Goal: Transaction & Acquisition: Register for event/course

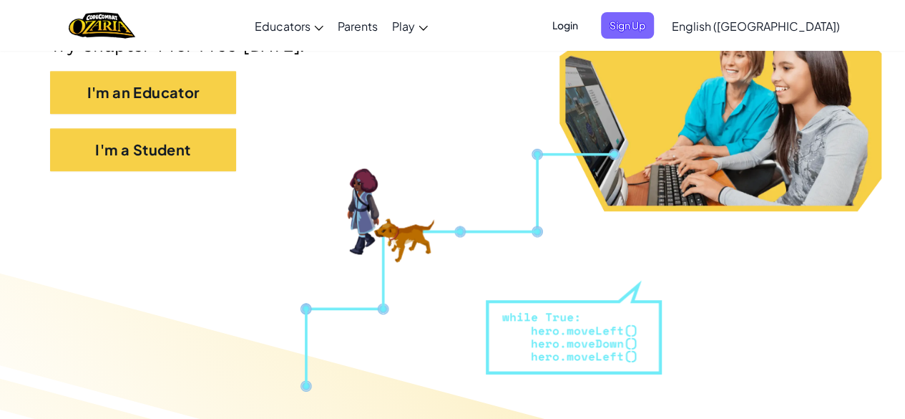
scroll to position [334, 0]
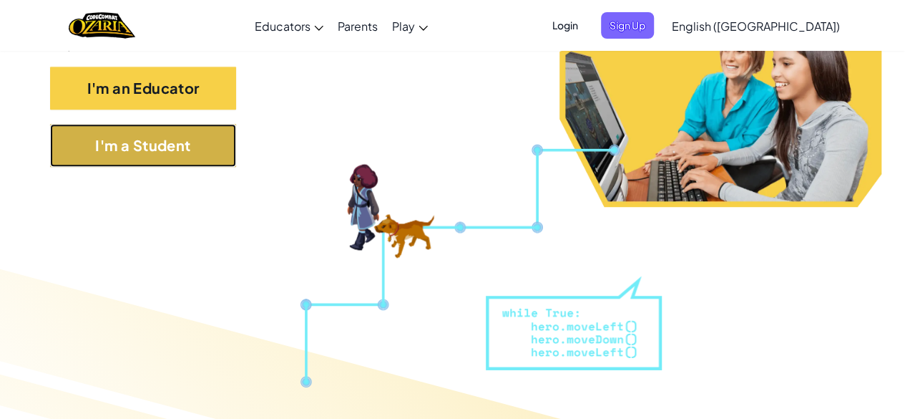
click at [150, 135] on button "I'm a Student" at bounding box center [143, 145] width 186 height 43
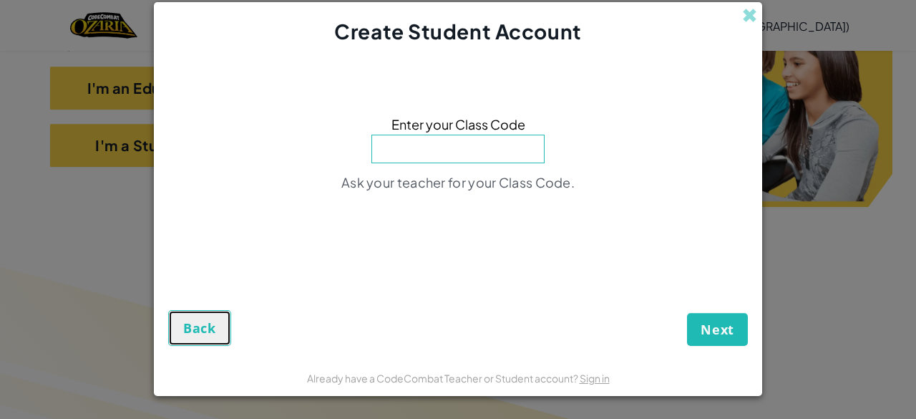
click at [209, 311] on button "Back" at bounding box center [199, 328] width 63 height 36
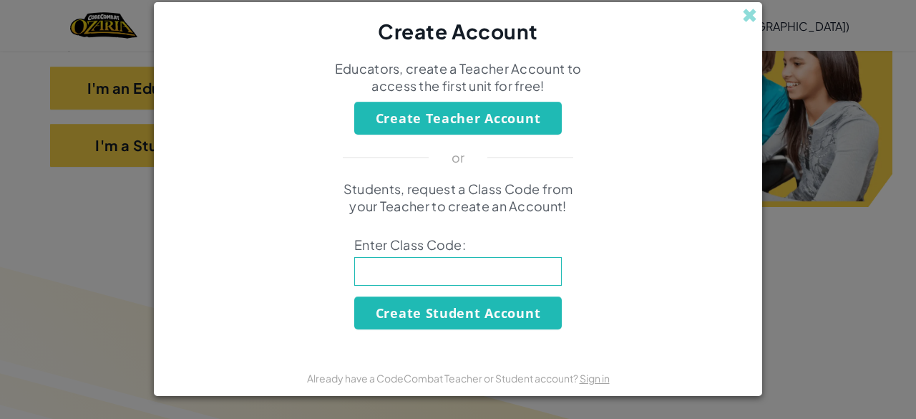
click at [738, 15] on div "Create Account" at bounding box center [458, 24] width 608 height 44
click at [746, 15] on span at bounding box center [749, 15] width 15 height 15
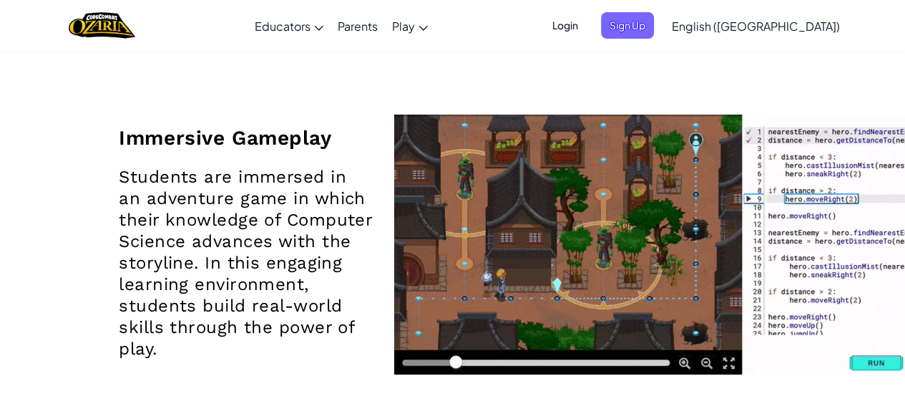
scroll to position [1642, 0]
